Goal: Information Seeking & Learning: Learn about a topic

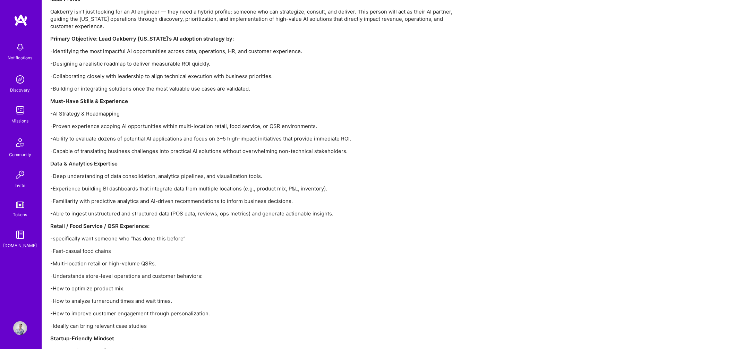
scroll to position [775, 0]
drag, startPoint x: 79, startPoint y: 145, endPoint x: 164, endPoint y: 143, distance: 85.7
click at [164, 149] on p "-Capable of translating business challenges into practical AI solutions without…" at bounding box center [258, 152] width 416 height 7
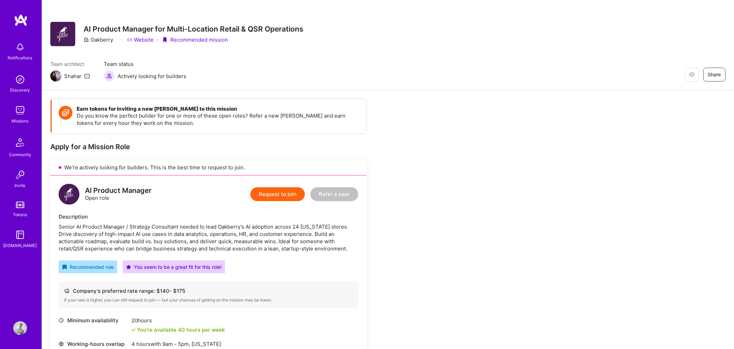
scroll to position [0, 0]
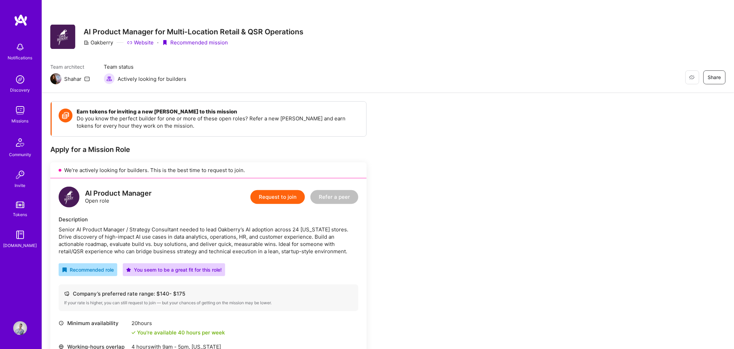
click at [21, 110] on img at bounding box center [20, 110] width 14 height 14
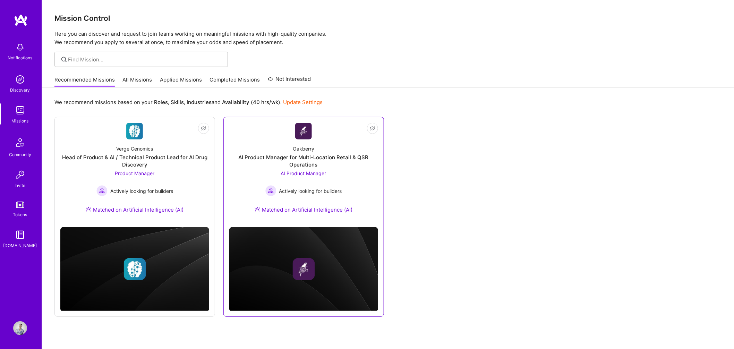
click at [349, 170] on div "Oakberry AI Product Manager for Multi-Location Retail & QSR Operations AI Produ…" at bounding box center [303, 180] width 149 height 82
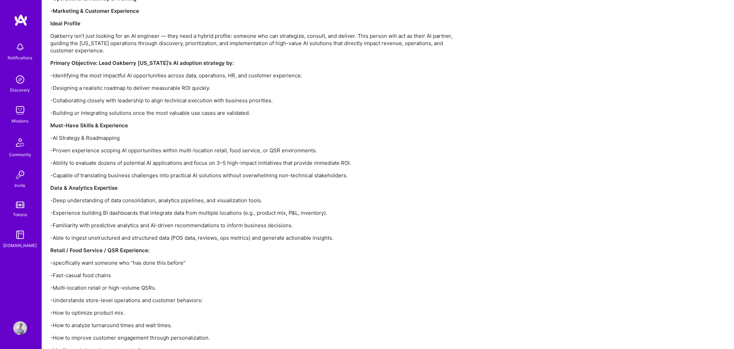
scroll to position [848, 0]
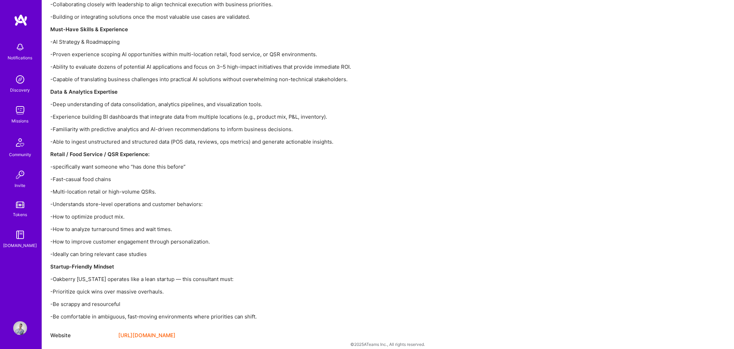
click at [157, 331] on link "[URL][DOMAIN_NAME]" at bounding box center [146, 335] width 57 height 8
